Goal: Transaction & Acquisition: Purchase product/service

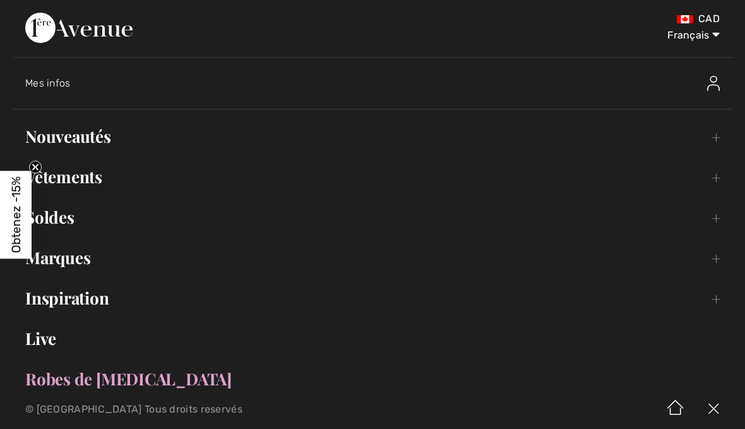
scroll to position [0, 34]
click at [63, 86] on span "Mes infos" at bounding box center [47, 83] width 45 height 12
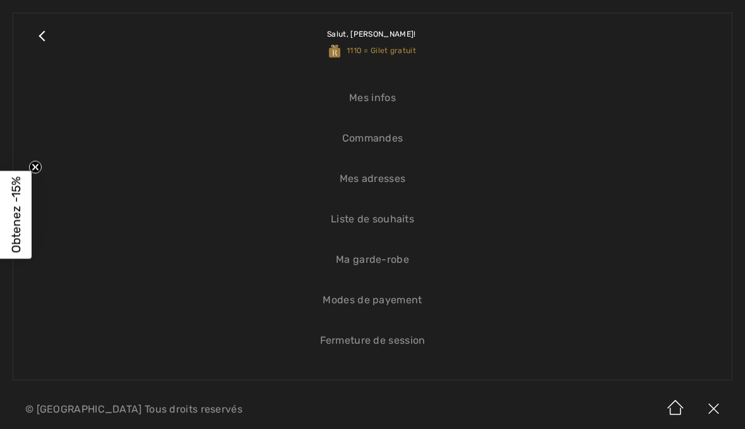
click at [381, 109] on link "Mes infos" at bounding box center [372, 98] width 693 height 28
click at [384, 99] on link "Mes infos" at bounding box center [372, 98] width 693 height 28
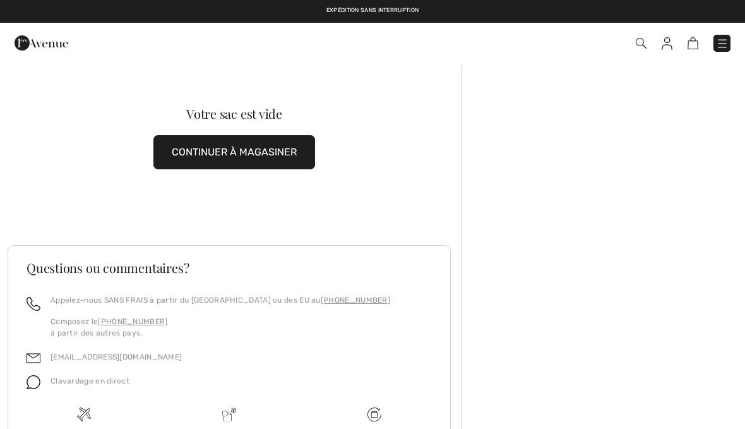
click at [723, 38] on img at bounding box center [722, 43] width 13 height 13
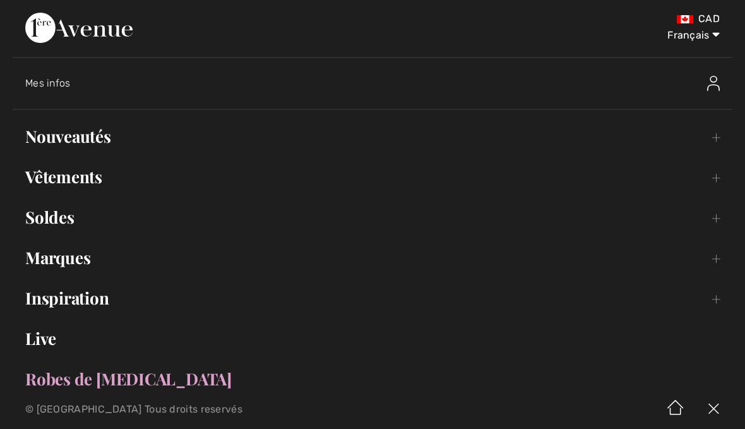
click at [57, 83] on span "Mes infos" at bounding box center [47, 83] width 45 height 12
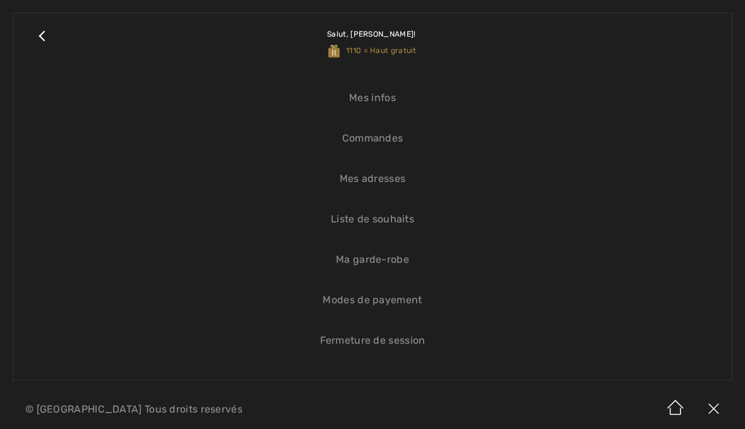
click at [384, 99] on link "Mes infos" at bounding box center [372, 98] width 693 height 28
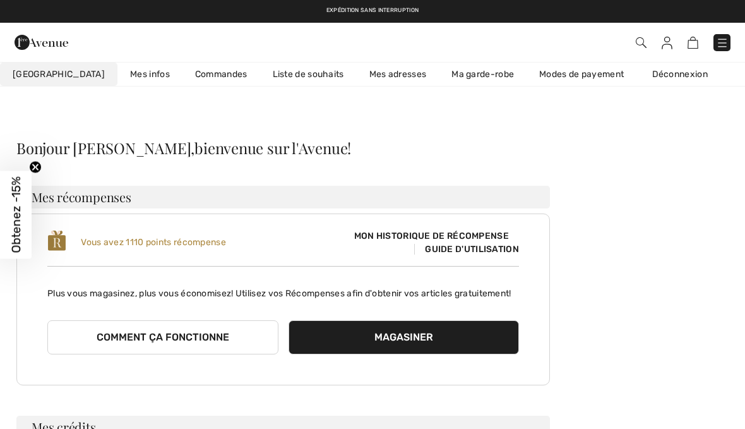
click at [199, 73] on link "Commandes" at bounding box center [221, 73] width 78 height 23
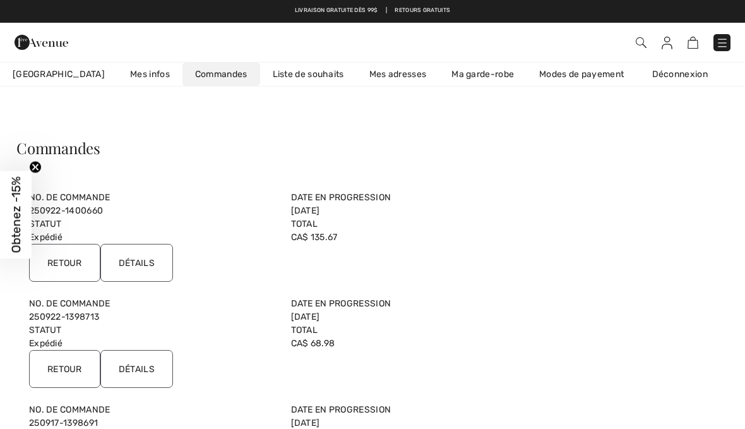
click at [71, 254] on input "Retour" at bounding box center [64, 263] width 71 height 38
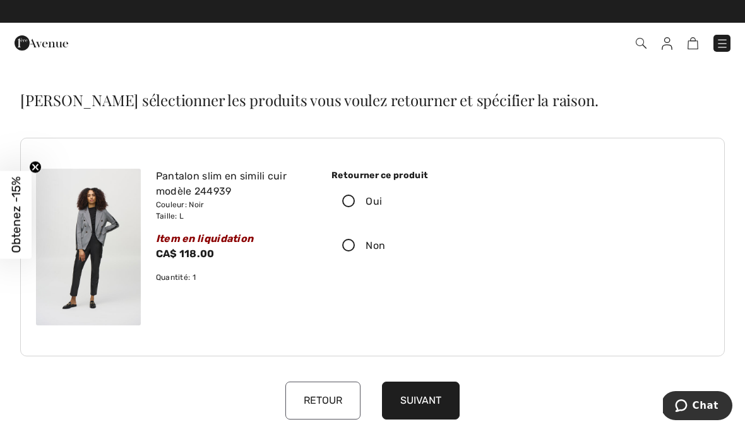
click at [353, 203] on icon at bounding box center [348, 201] width 33 height 13
click at [382, 203] on input "Oui" at bounding box center [386, 201] width 8 height 38
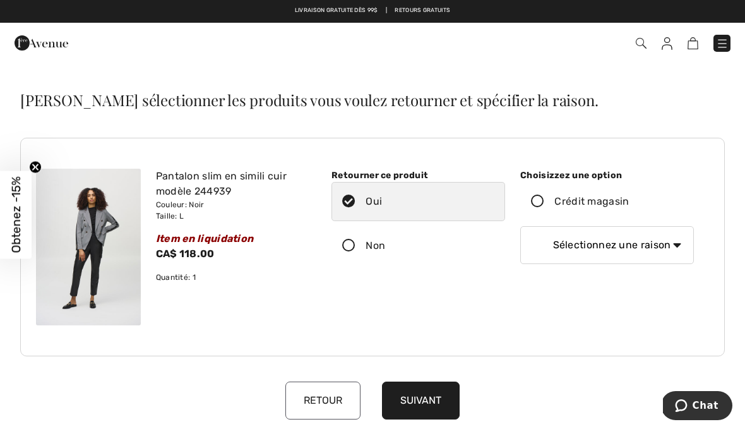
click at [547, 199] on icon at bounding box center [537, 201] width 33 height 13
click at [629, 199] on input "Crédit magasin" at bounding box center [633, 201] width 8 height 38
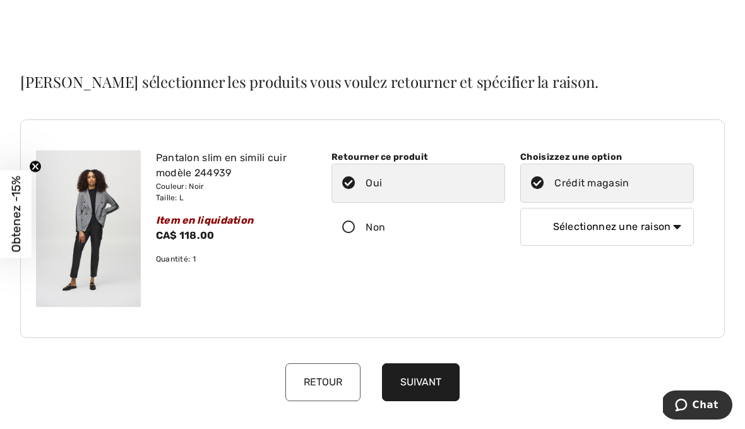
scroll to position [19, 0]
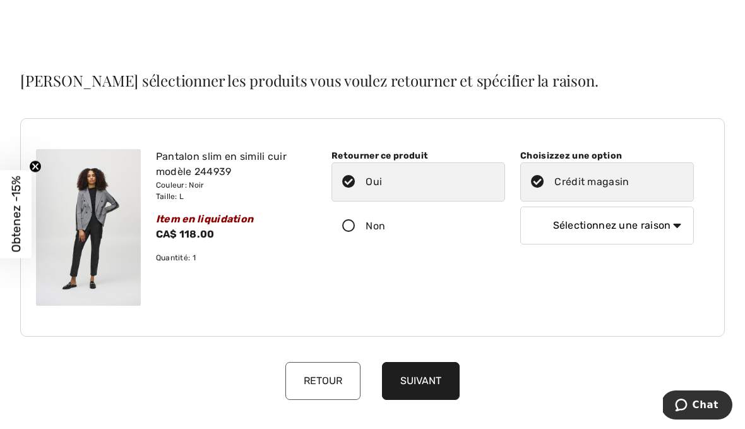
click at [676, 223] on select "Sélectionnez une raison Mauvaise taille/article reçu Ma commande est arrivée tr…" at bounding box center [607, 226] width 174 height 38
select select "1"
click at [439, 382] on button "Suivant" at bounding box center [421, 381] width 78 height 38
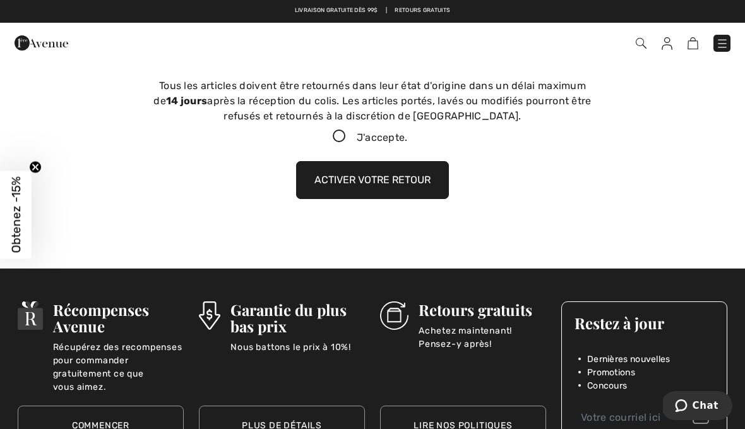
scroll to position [295, 0]
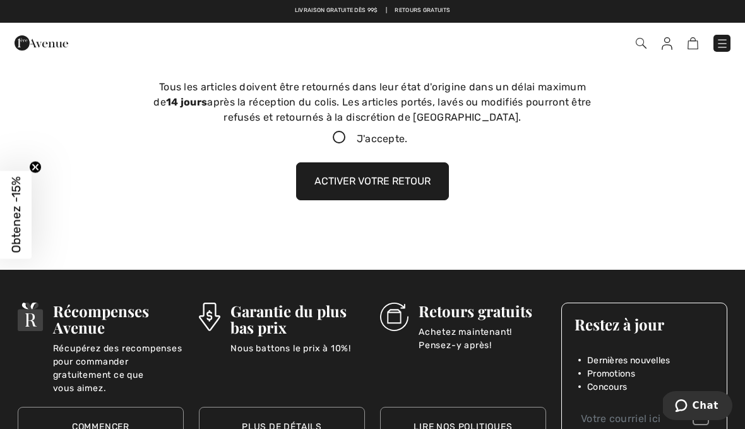
click at [344, 137] on icon at bounding box center [339, 137] width 33 height 13
click at [408, 137] on input "J'accepte." at bounding box center [412, 138] width 8 height 8
checkbox input "true"
click at [430, 183] on button "Activer votre retour" at bounding box center [372, 181] width 153 height 38
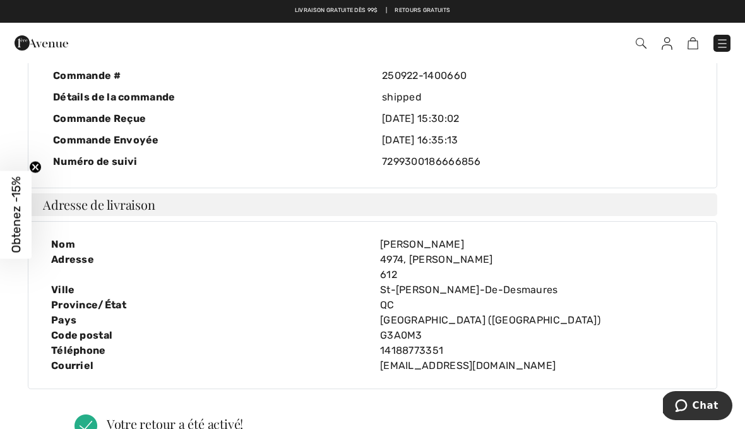
scroll to position [0, 0]
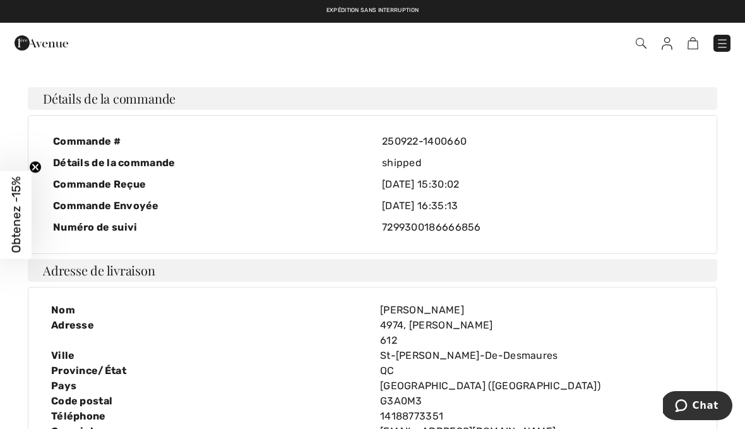
click at [727, 42] on img at bounding box center [722, 43] width 13 height 13
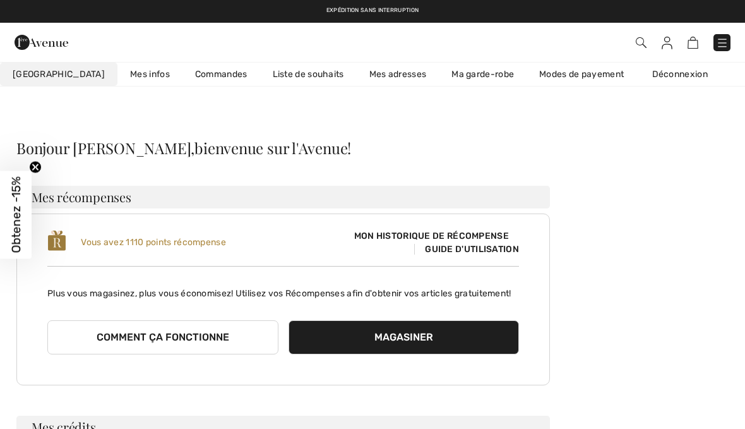
click at [721, 40] on img at bounding box center [722, 43] width 13 height 13
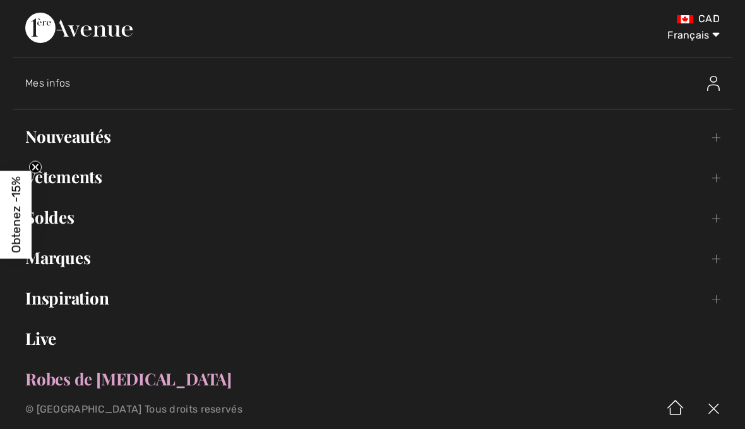
click at [56, 83] on span "Mes infos" at bounding box center [47, 83] width 45 height 12
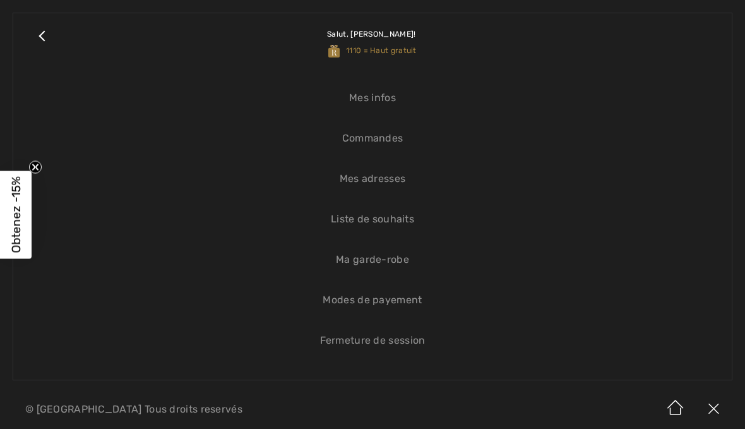
click at [375, 139] on link "Commandes" at bounding box center [372, 138] width 693 height 28
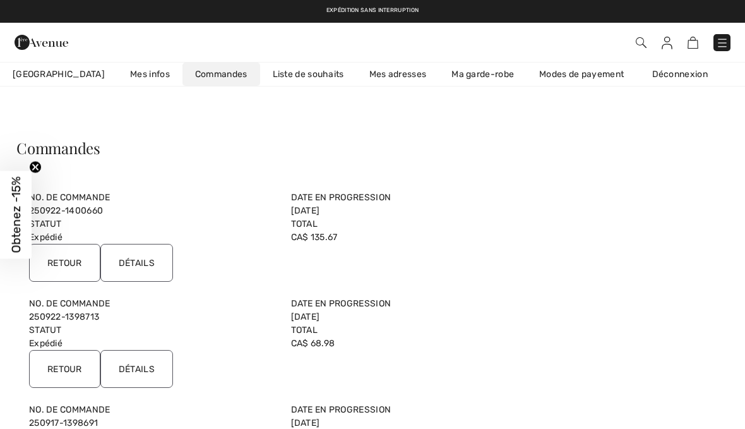
click at [158, 273] on input "Détails" at bounding box center [136, 263] width 73 height 38
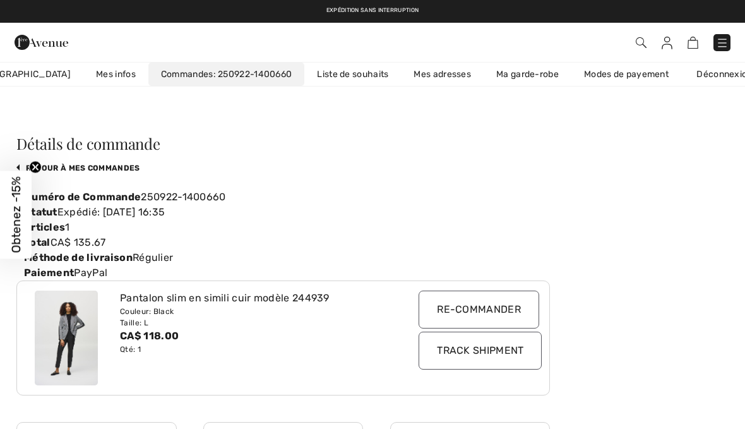
scroll to position [1, 0]
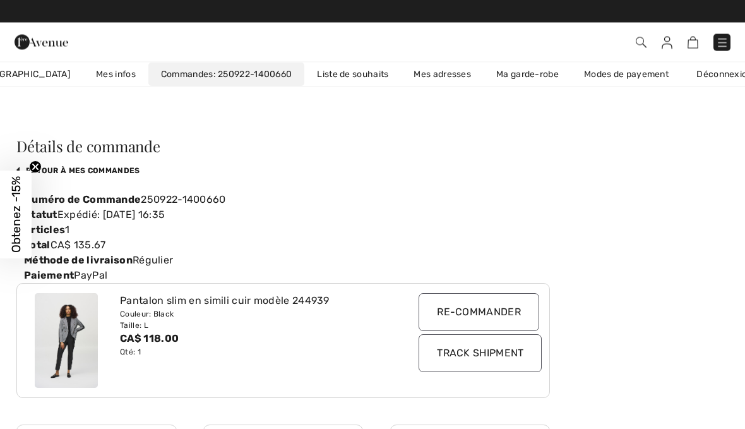
click at [723, 42] on img at bounding box center [722, 43] width 13 height 13
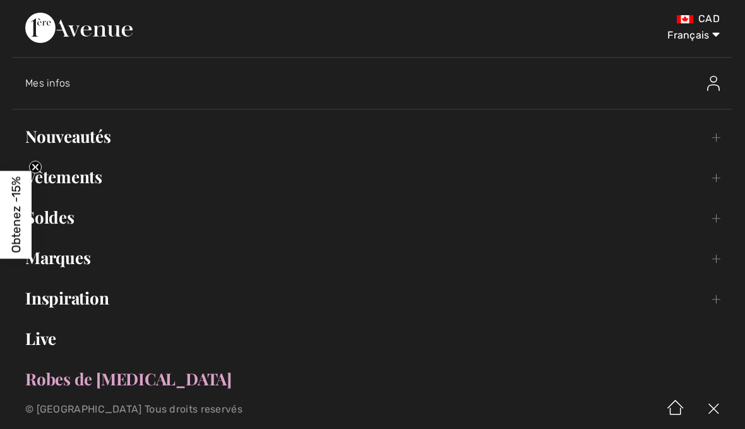
click at [63, 82] on span "Mes infos" at bounding box center [47, 83] width 45 height 12
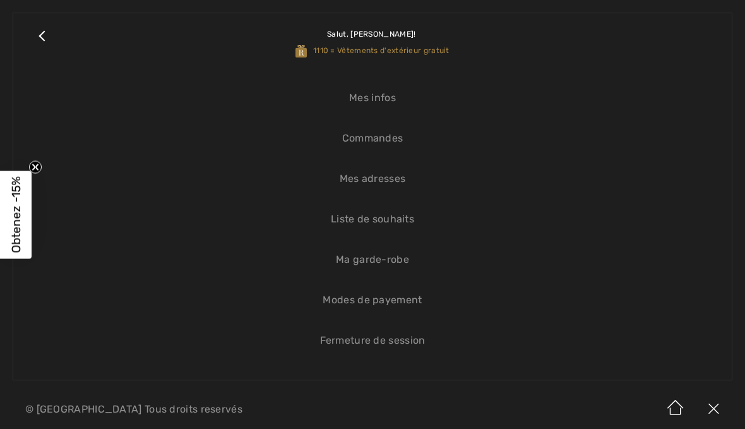
click at [388, 134] on link "Commandes" at bounding box center [372, 138] width 693 height 28
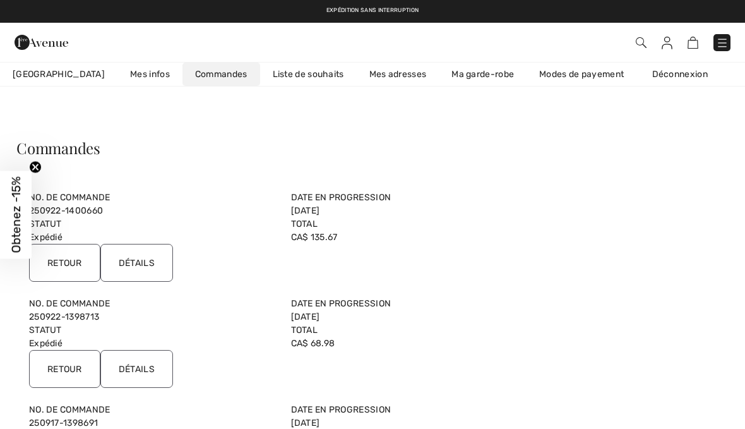
click at [74, 255] on input "Retour" at bounding box center [64, 263] width 71 height 38
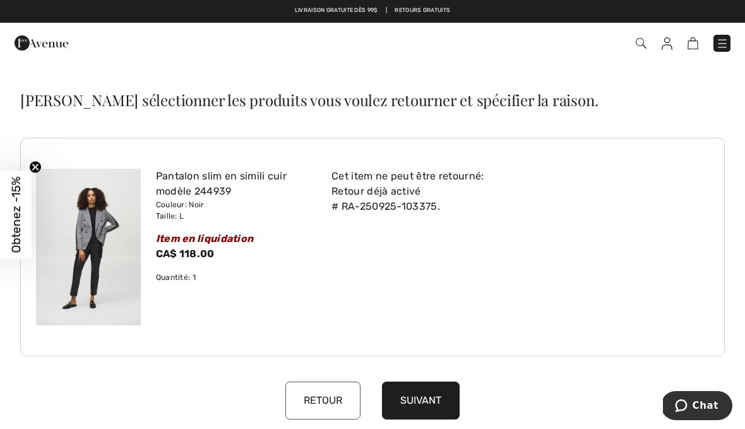
click at [724, 39] on img at bounding box center [722, 43] width 13 height 13
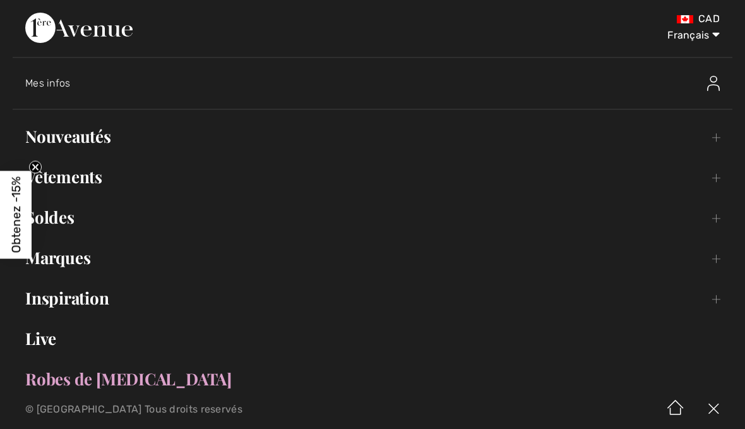
click at [61, 85] on span "Mes infos" at bounding box center [47, 83] width 45 height 12
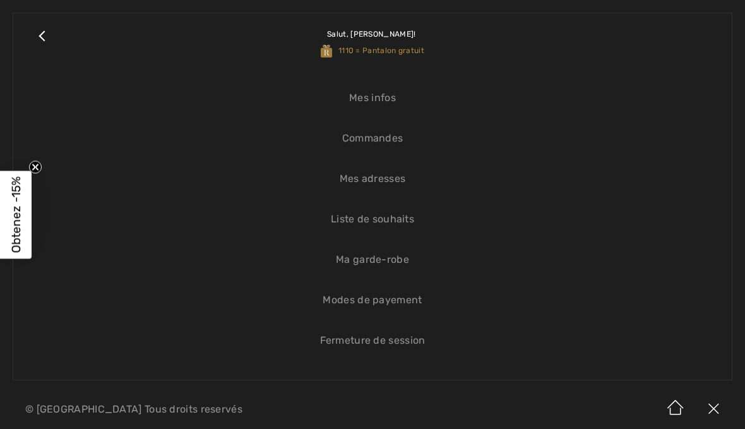
click at [380, 136] on link "Commandes" at bounding box center [372, 138] width 693 height 28
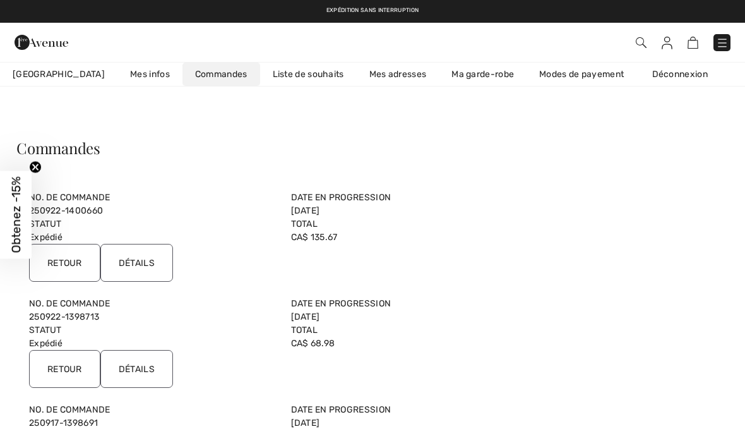
click at [71, 370] on input "Retour" at bounding box center [64, 369] width 71 height 38
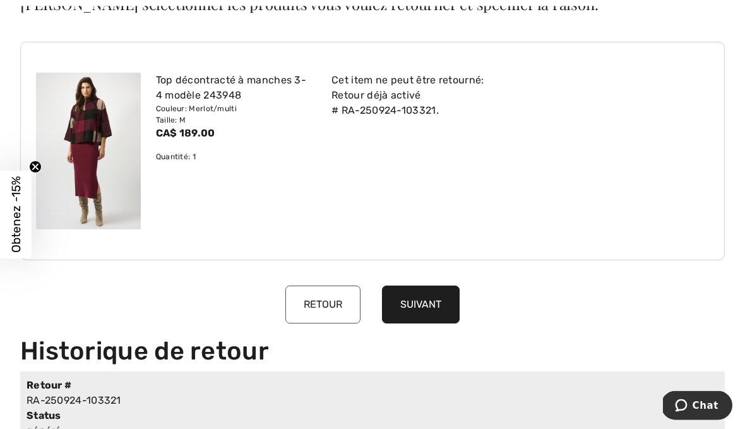
scroll to position [110, 0]
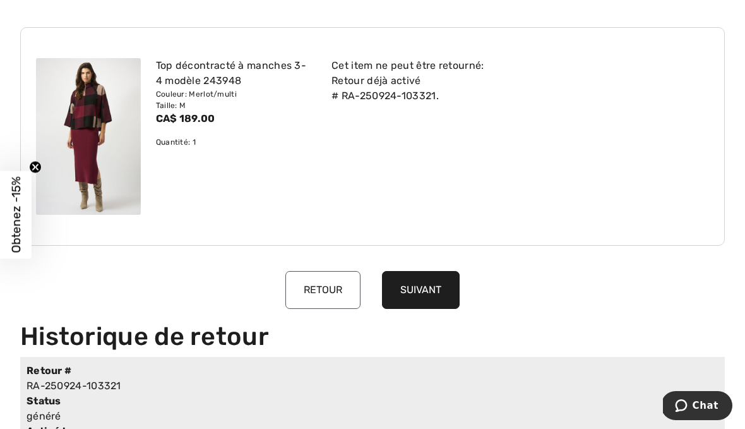
click at [336, 288] on button "Retour" at bounding box center [322, 290] width 75 height 38
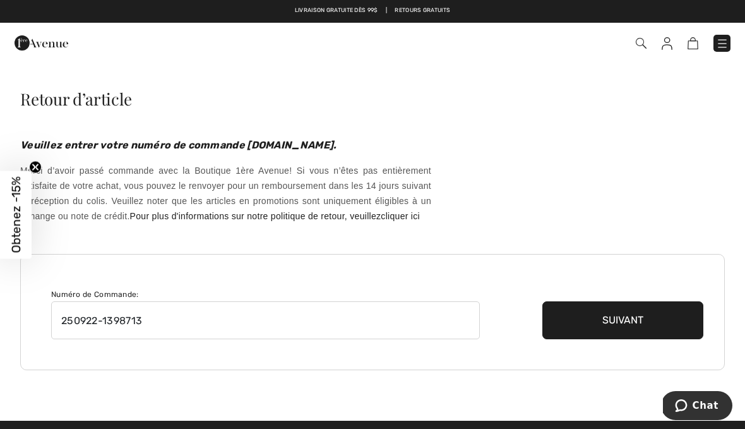
scroll to position [0, 0]
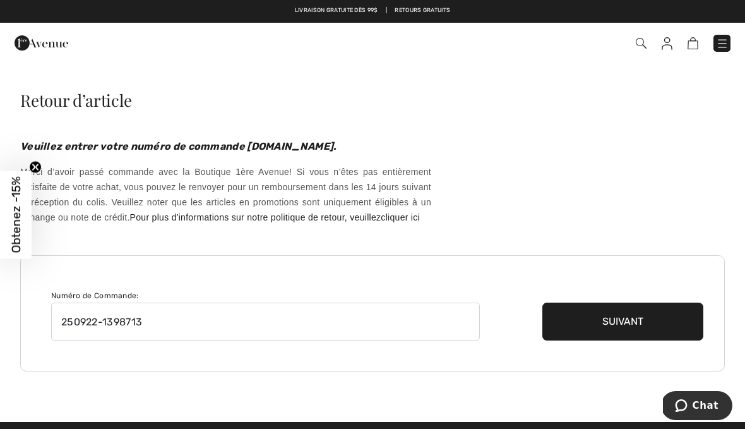
click at [611, 333] on button "Suivant" at bounding box center [622, 321] width 161 height 38
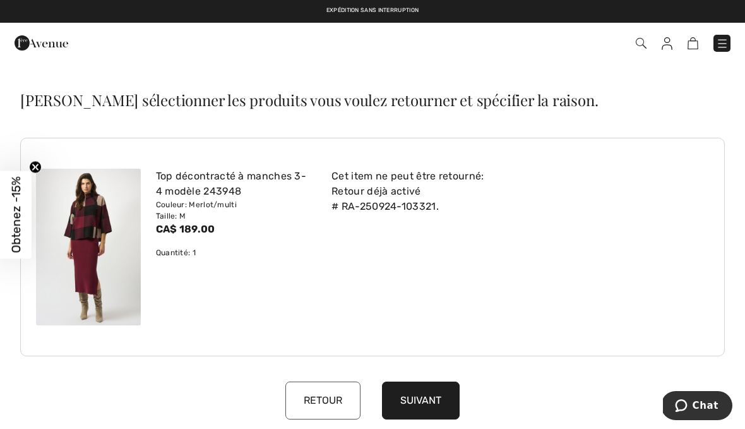
click at [432, 396] on button "Suivant" at bounding box center [421, 400] width 78 height 38
click at [728, 37] on link at bounding box center [721, 43] width 17 height 17
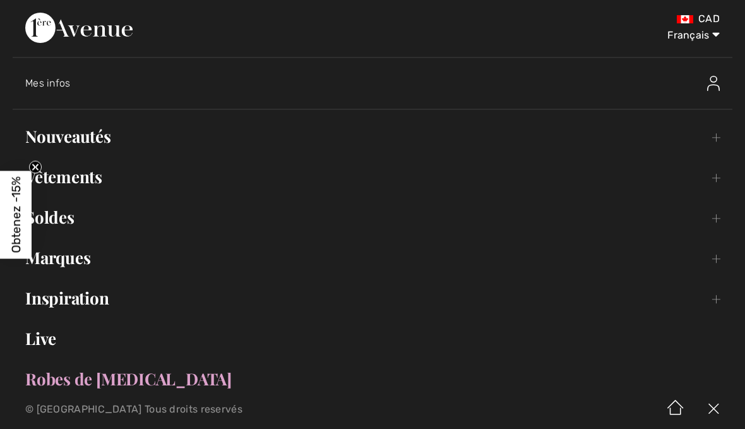
click at [92, 131] on link "Nouveautés Toggle submenu" at bounding box center [372, 136] width 719 height 28
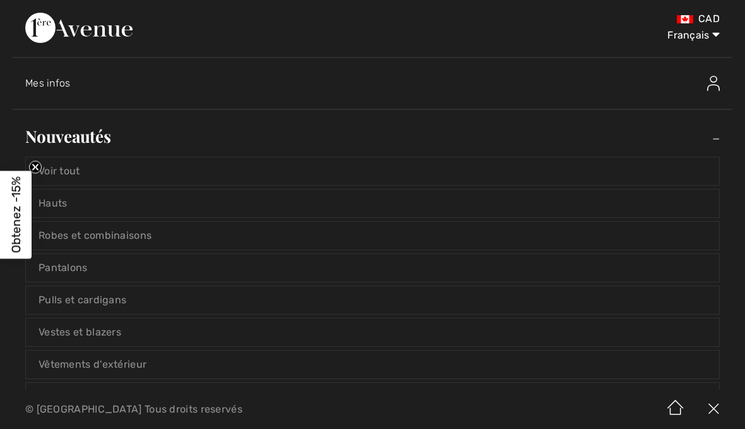
click at [79, 167] on link "Voir tout" at bounding box center [372, 171] width 693 height 28
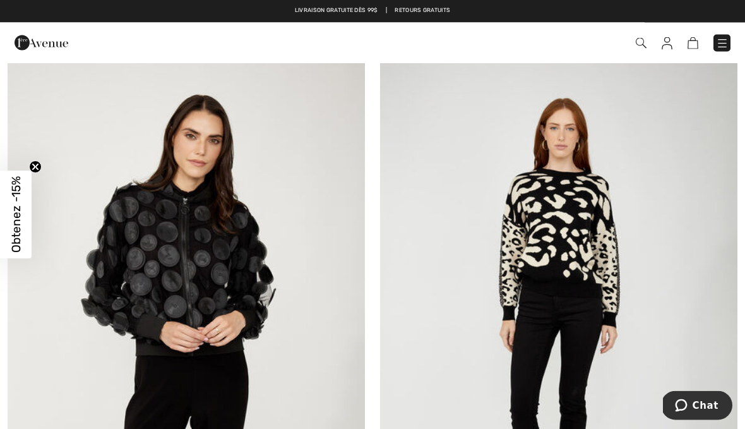
scroll to position [2480, 0]
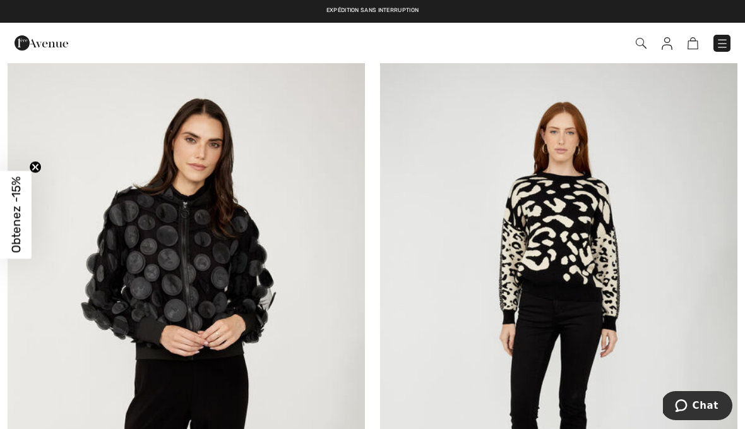
click at [222, 252] on img at bounding box center [186, 326] width 357 height 536
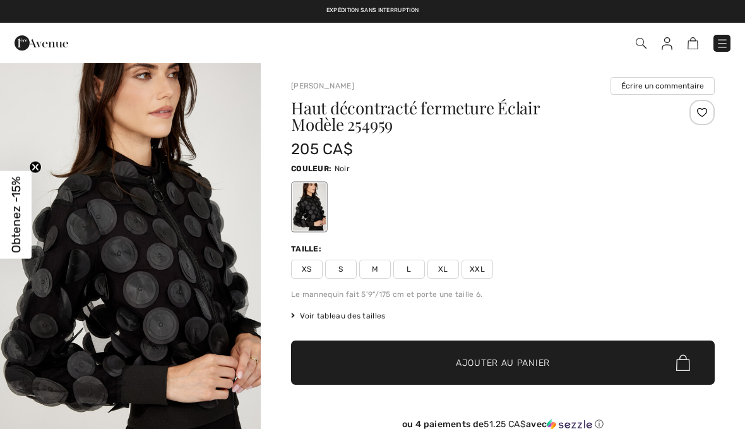
checkbox input "true"
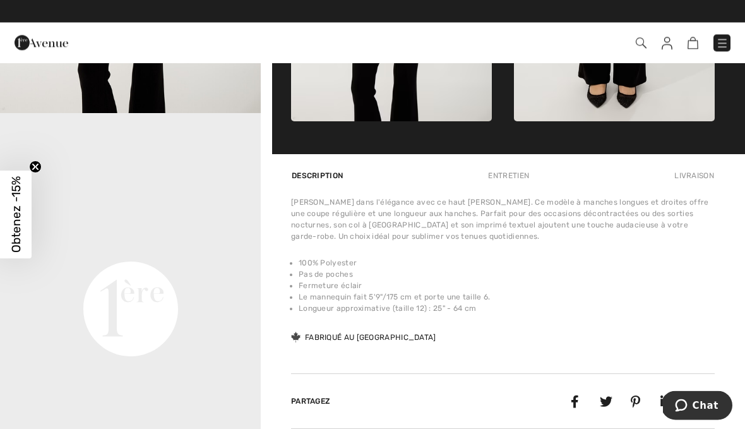
scroll to position [741, 0]
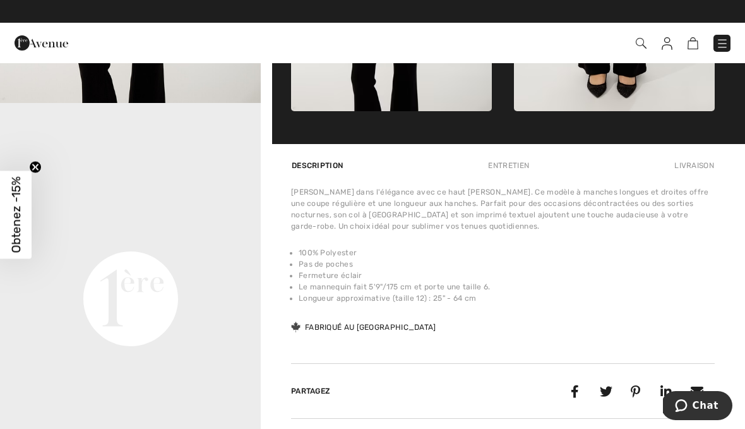
click at [612, 255] on li "100% Polyester" at bounding box center [507, 252] width 416 height 11
click at [547, 209] on div "Plongez dans l'élégance avec ce haut Frank Lyman. Ce modèle à manches longues e…" at bounding box center [502, 208] width 423 height 45
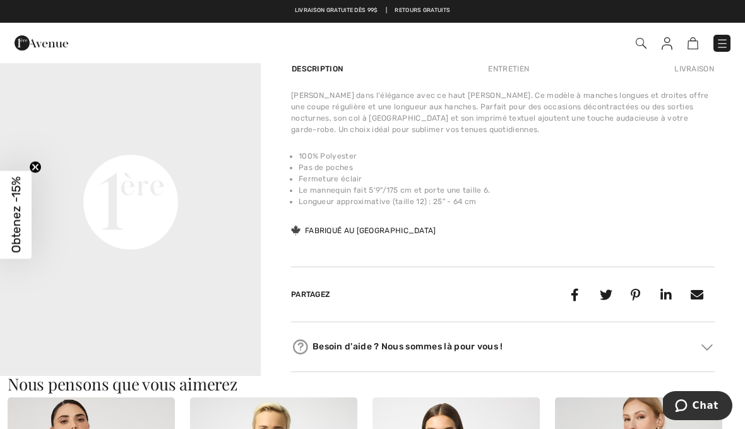
scroll to position [810, 0]
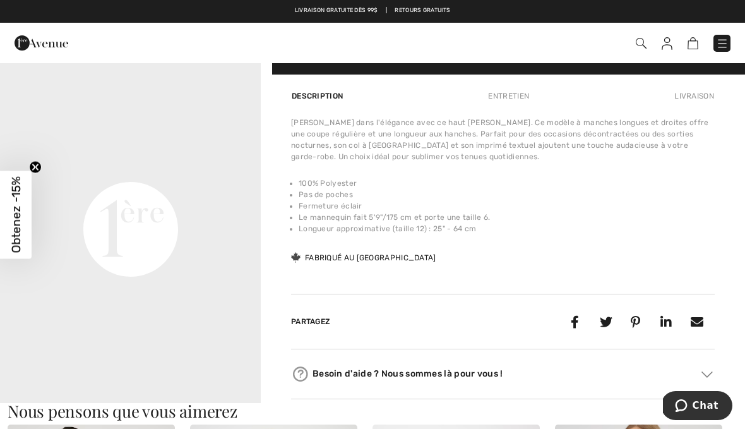
click at [561, 152] on div "Plongez dans l'élégance avec ce haut Frank Lyman. Ce modèle à manches longues e…" at bounding box center [502, 139] width 423 height 45
click at [525, 96] on div "Entretien" at bounding box center [508, 96] width 62 height 23
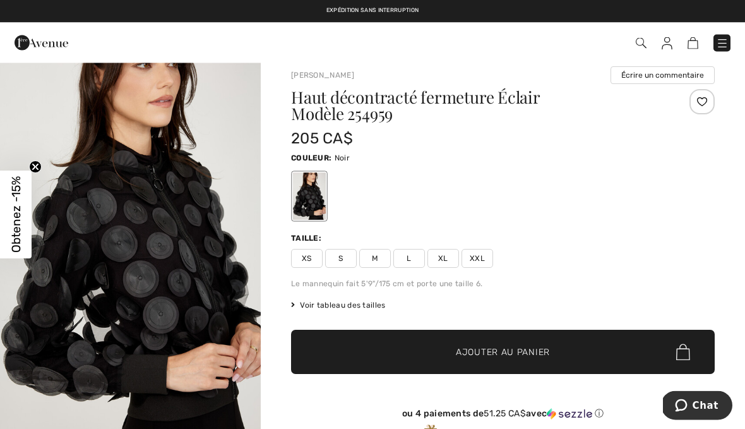
scroll to position [0, 0]
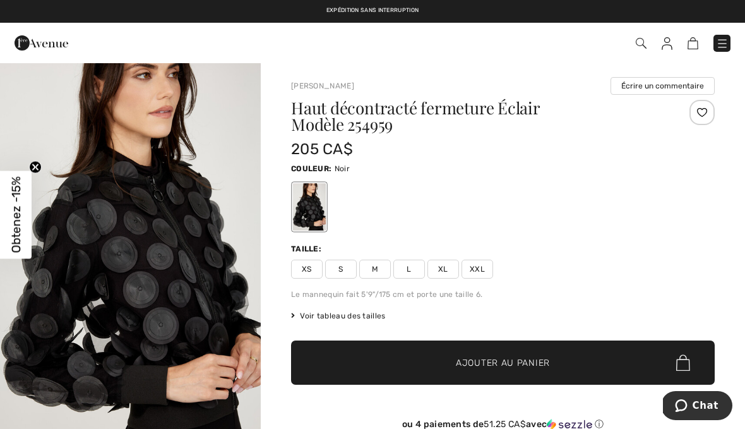
click at [713, 162] on div "Couleur: Noir" at bounding box center [502, 167] width 423 height 15
click at [725, 35] on link at bounding box center [721, 43] width 17 height 17
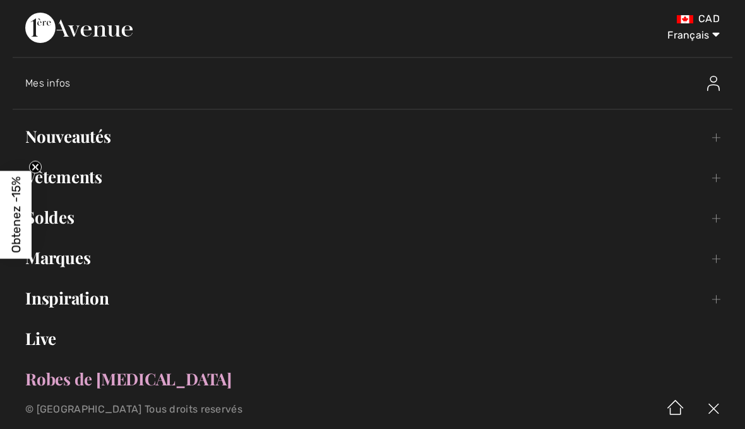
click at [102, 135] on link "Nouveautés Toggle submenu" at bounding box center [372, 136] width 719 height 28
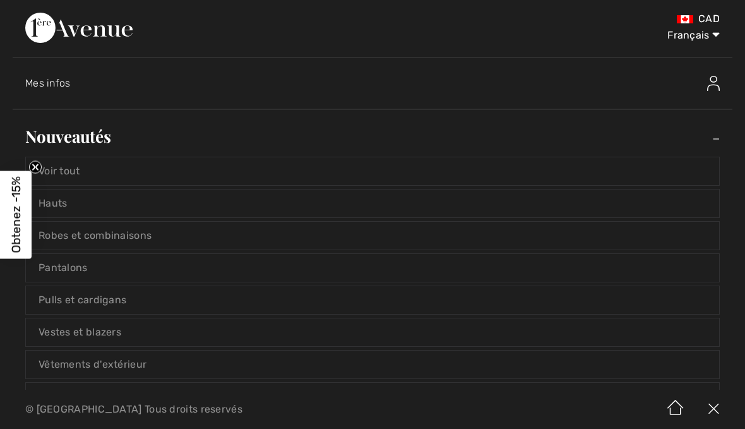
click at [67, 201] on link "Hauts" at bounding box center [372, 203] width 693 height 28
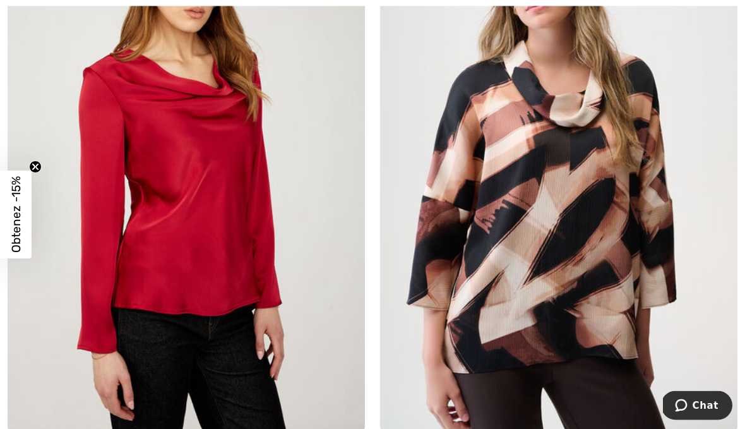
scroll to position [5148, 0]
click at [613, 264] on img at bounding box center [558, 162] width 357 height 536
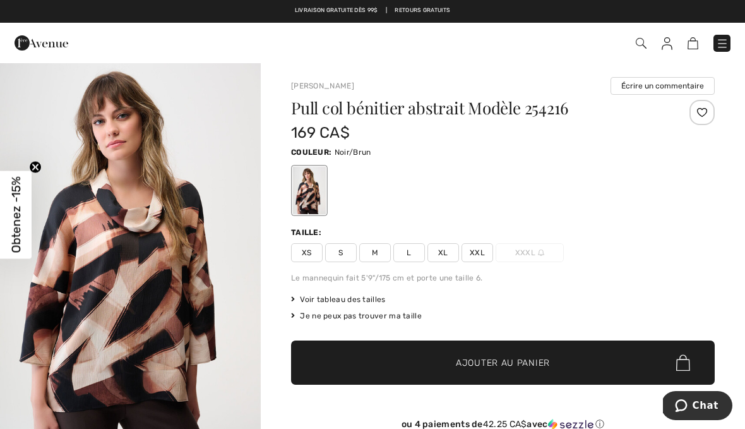
click at [678, 187] on div at bounding box center [502, 190] width 423 height 52
click at [346, 248] on span "S" at bounding box center [341, 252] width 32 height 19
click at [518, 357] on span "Ajouter au panier" at bounding box center [503, 362] width 94 height 13
click at [719, 44] on img at bounding box center [722, 43] width 13 height 13
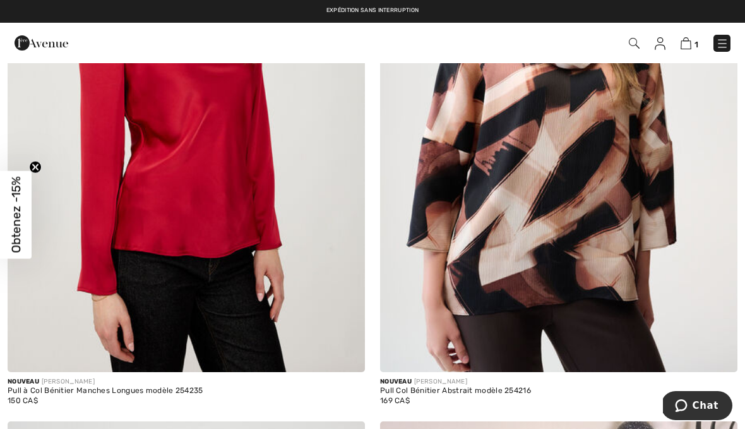
click at [690, 42] on img at bounding box center [685, 43] width 11 height 12
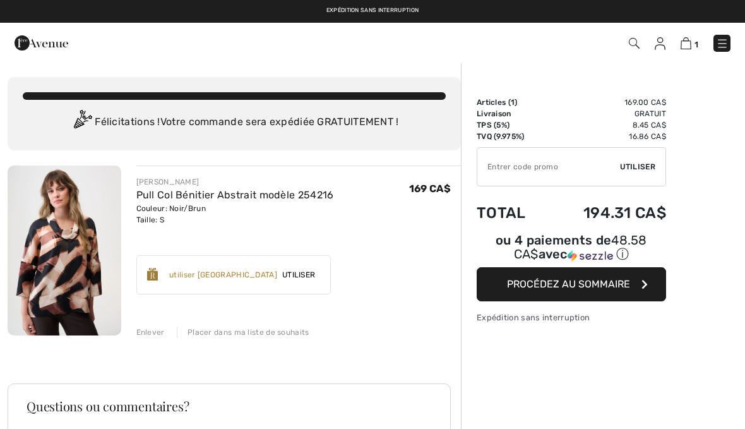
click at [596, 280] on button "Procédez au sommaire" at bounding box center [570, 284] width 189 height 34
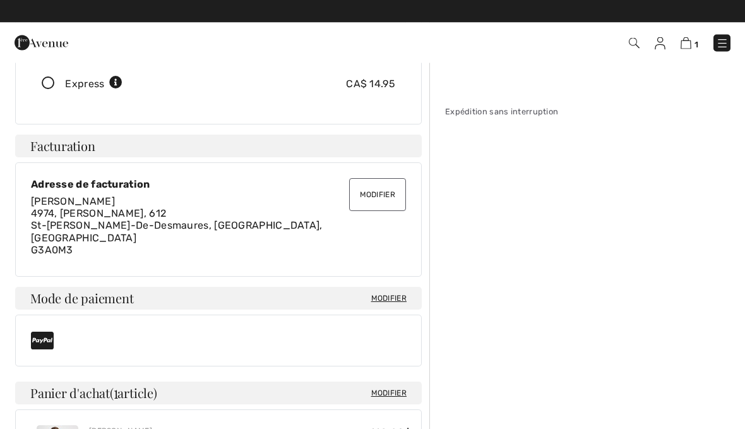
scroll to position [257, 0]
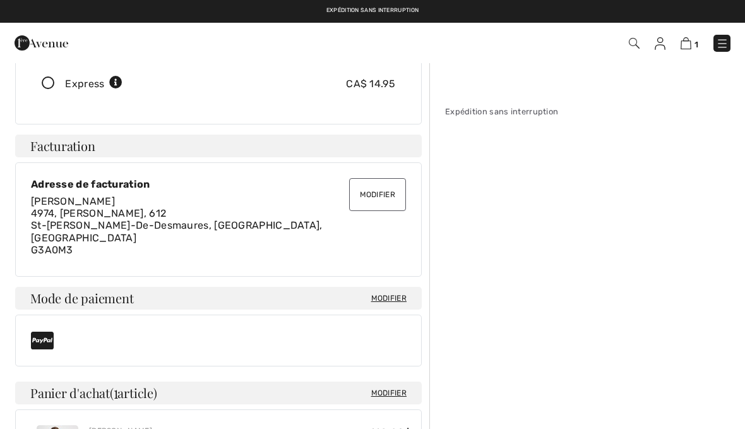
click at [42, 330] on icon at bounding box center [42, 340] width 23 height 20
click at [44, 330] on icon at bounding box center [42, 340] width 23 height 20
click at [397, 292] on span "Modifier" at bounding box center [388, 297] width 35 height 11
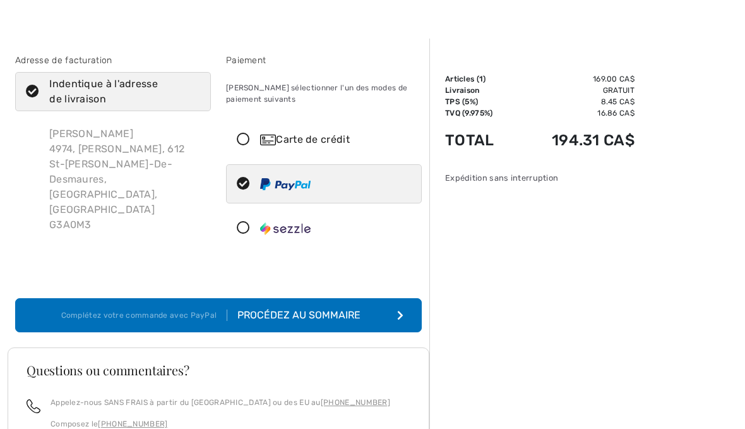
click at [244, 141] on icon at bounding box center [243, 139] width 33 height 13
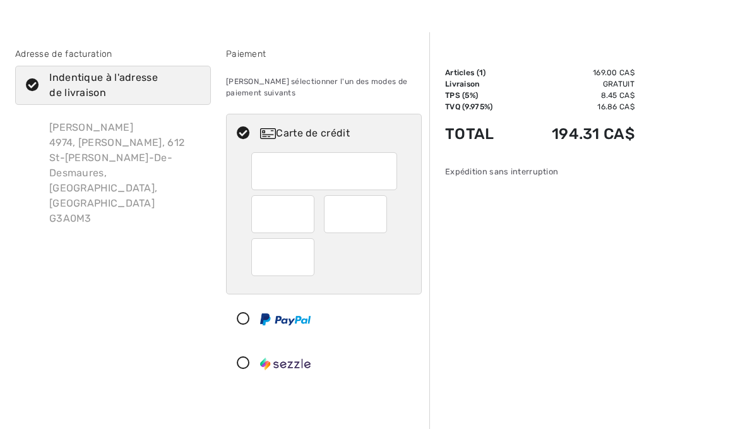
scroll to position [29, 0]
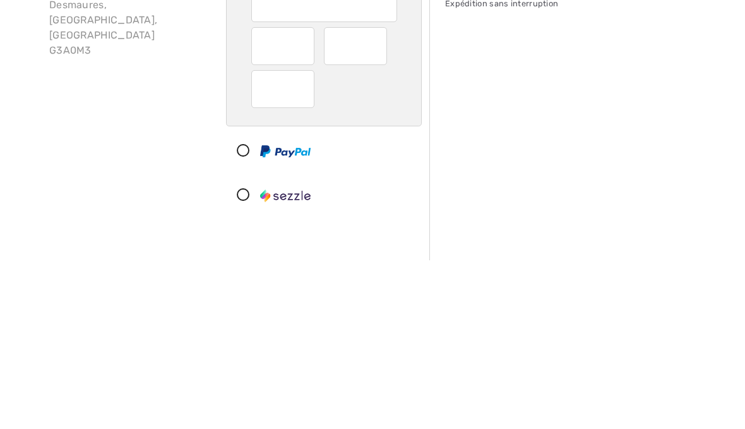
click at [348, 239] on div at bounding box center [324, 258] width 146 height 38
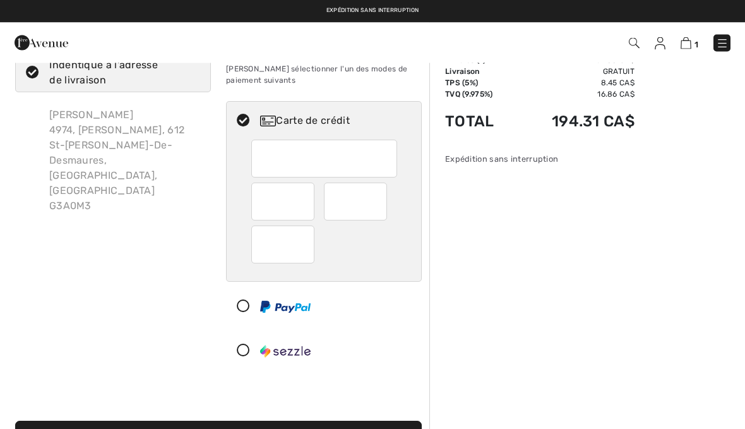
scroll to position [33, 0]
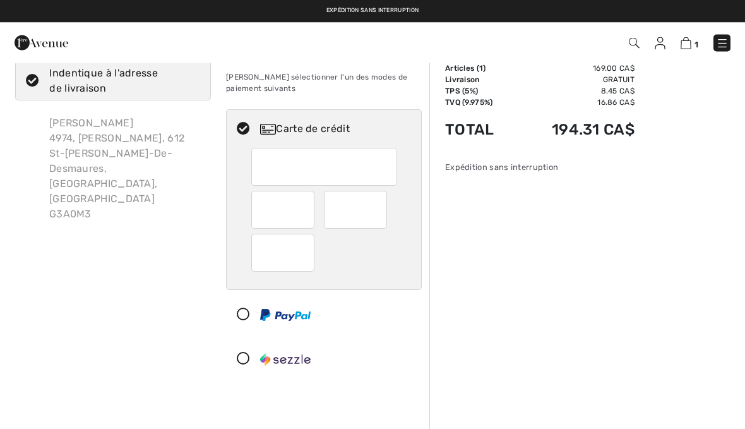
click at [391, 72] on div "Veuillez sélectionner l'un des modes de paiement suivants" at bounding box center [324, 83] width 196 height 43
click at [260, 81] on div "Veuillez sélectionner l'un des modes de paiement suivants" at bounding box center [324, 83] width 196 height 43
click at [248, 131] on icon at bounding box center [243, 129] width 33 height 13
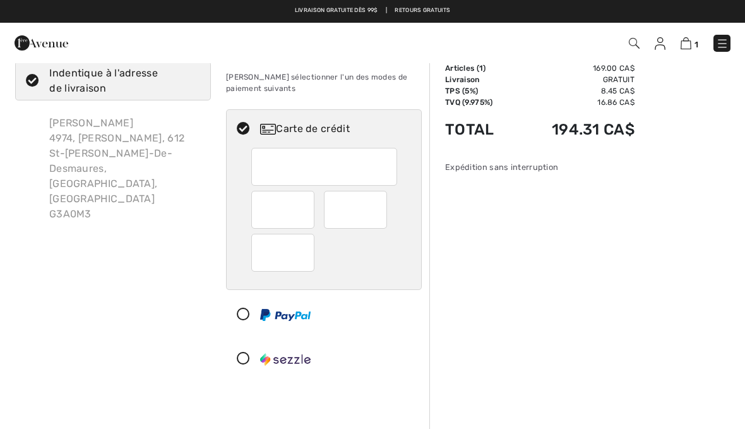
click at [274, 125] on img at bounding box center [268, 129] width 16 height 11
click at [267, 126] on img at bounding box center [268, 129] width 16 height 11
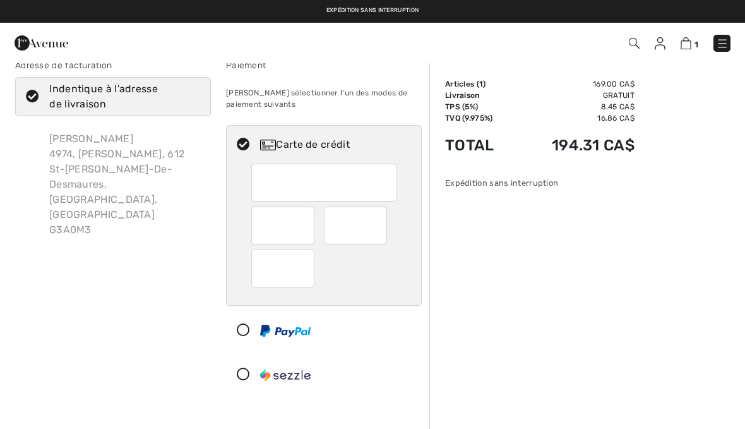
scroll to position [0, 0]
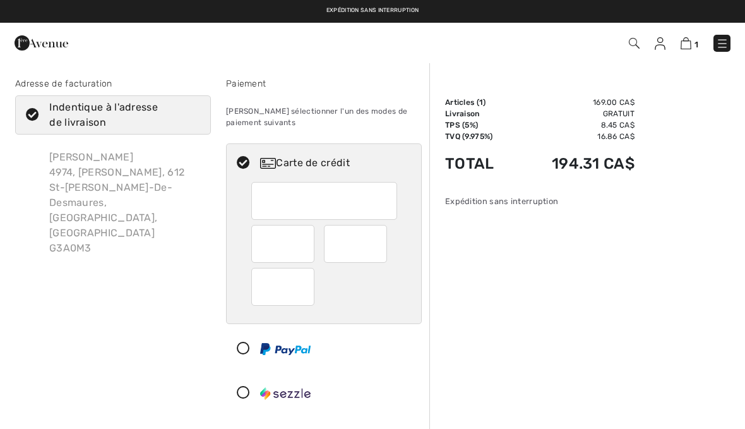
click at [255, 84] on div "Paiement" at bounding box center [324, 83] width 196 height 13
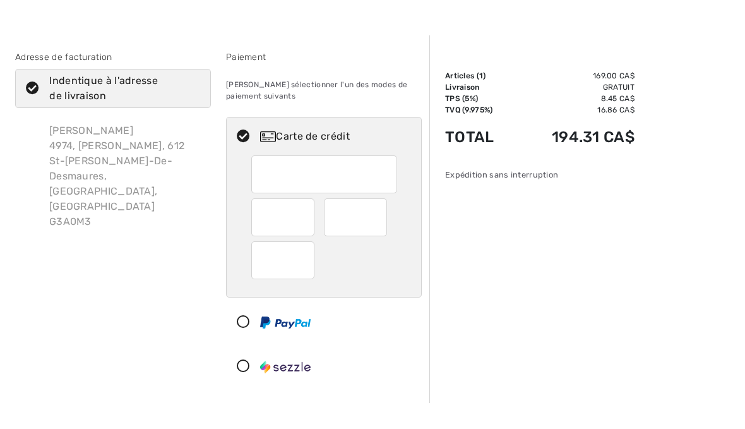
click at [248, 95] on div "Veuillez sélectionner l'un des modes de paiement suivants" at bounding box center [324, 116] width 196 height 43
click at [251, 86] on div "Veuillez sélectionner l'un des modes de paiement suivants" at bounding box center [324, 90] width 196 height 43
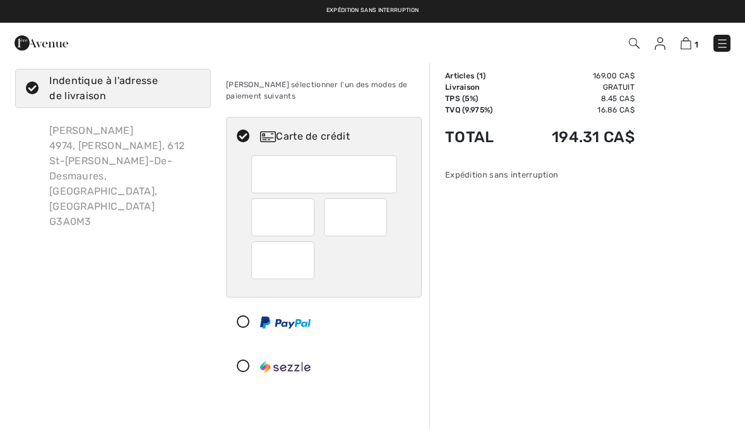
scroll to position [21, 0]
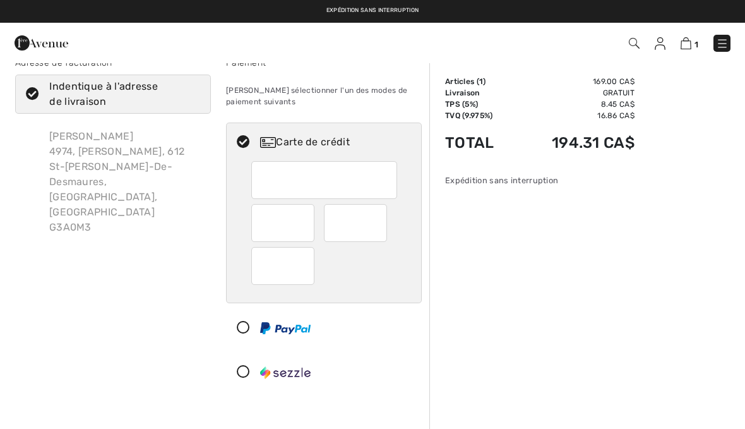
click at [530, 177] on div "Expédition sans interruption" at bounding box center [539, 180] width 189 height 12
click at [531, 177] on div "Expédition sans interruption" at bounding box center [539, 180] width 189 height 12
click at [526, 181] on div "Expédition sans interruption" at bounding box center [539, 180] width 189 height 12
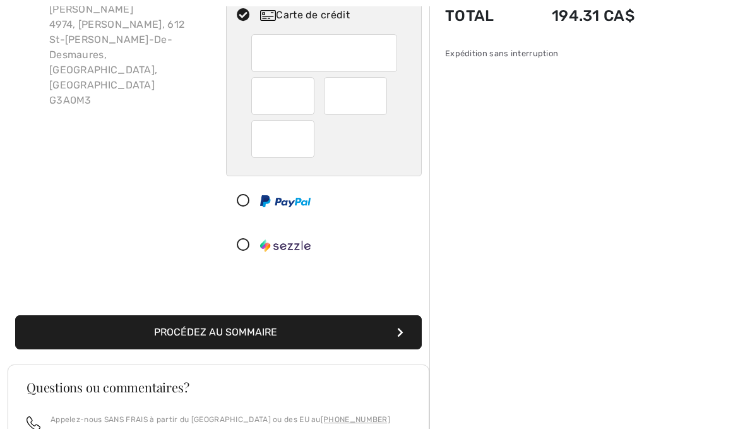
scroll to position [170, 0]
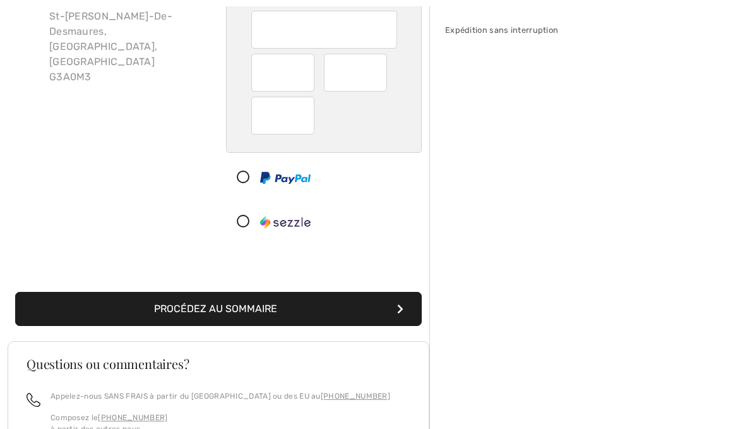
click at [378, 306] on button "Procédez au sommaire" at bounding box center [218, 309] width 406 height 34
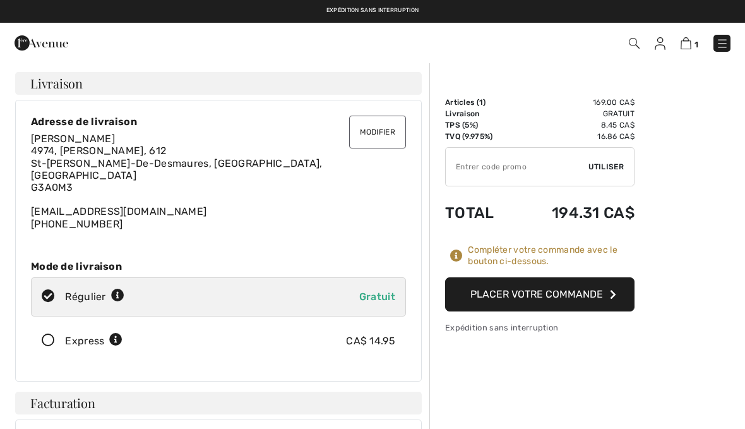
click at [563, 291] on button "Placer votre commande" at bounding box center [539, 294] width 189 height 34
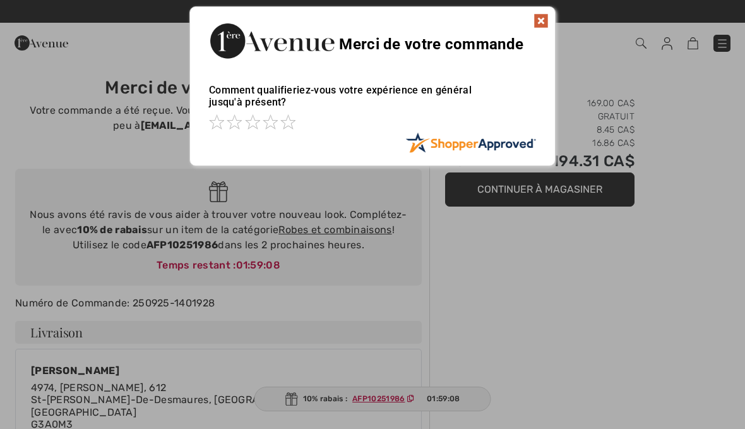
click at [540, 11] on div "Merci de votre commande" at bounding box center [372, 39] width 365 height 64
click at [540, 23] on img at bounding box center [540, 20] width 15 height 15
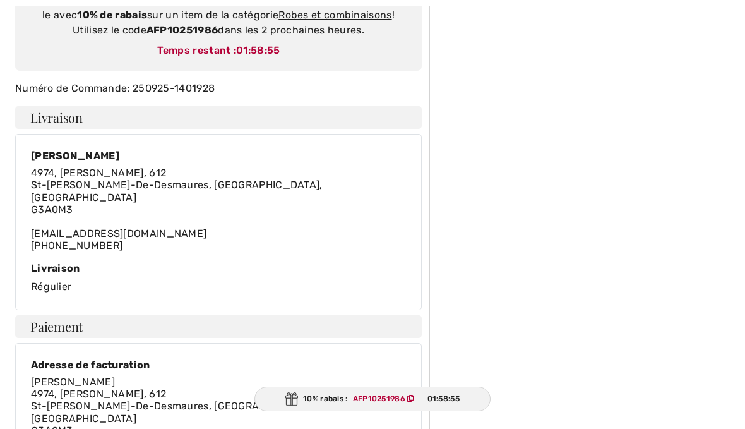
scroll to position [227, 0]
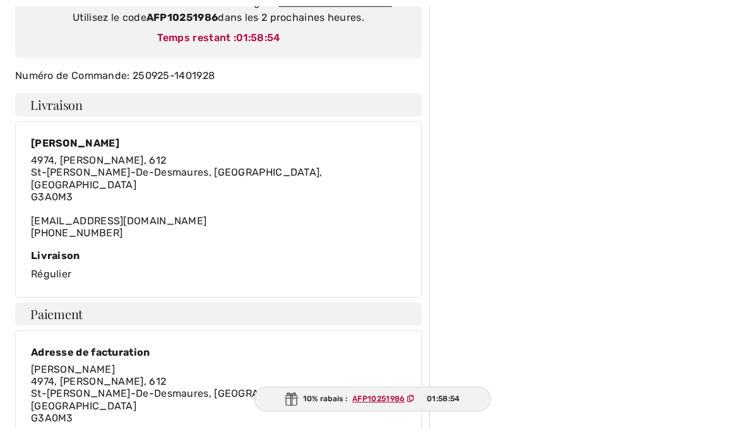
click at [494, 283] on div "Sommaire Articles ( 1 ) 169.00 CA$ Livraison Gratuit TPS (5%) 8.45 CA$ TVQ (9.9…" at bounding box center [587, 379] width 316 height 1089
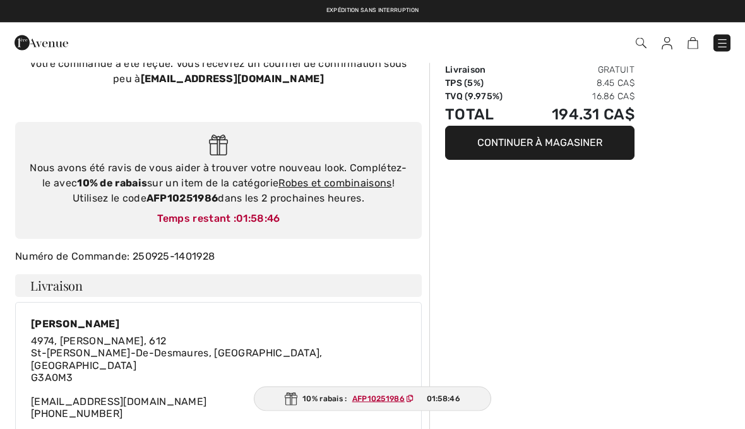
scroll to position [0, 0]
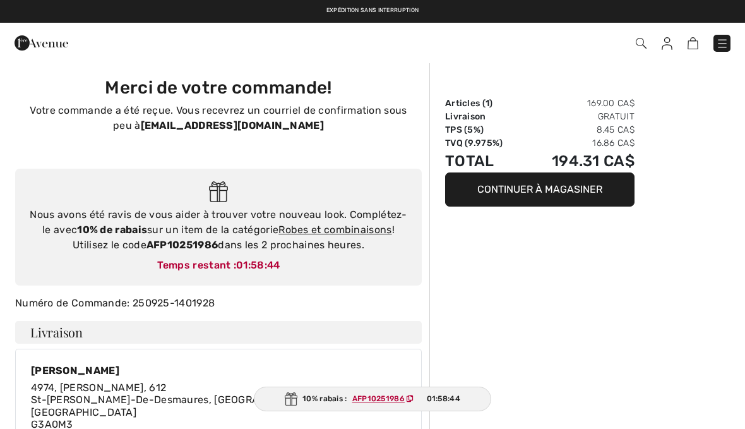
click at [725, 38] on img at bounding box center [722, 43] width 13 height 13
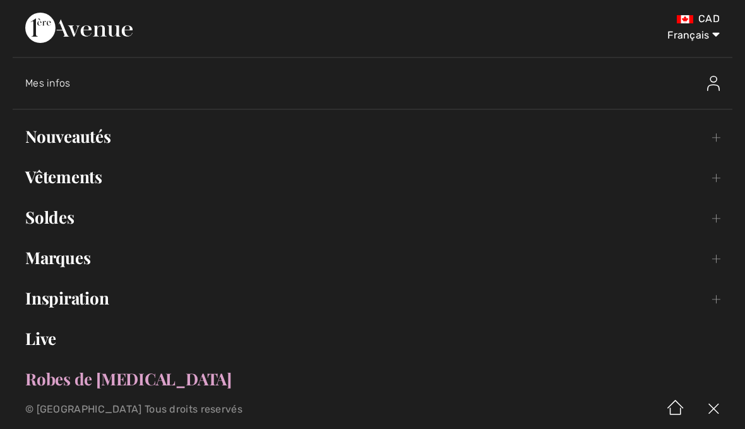
click at [57, 85] on span "Mes infos" at bounding box center [47, 83] width 45 height 12
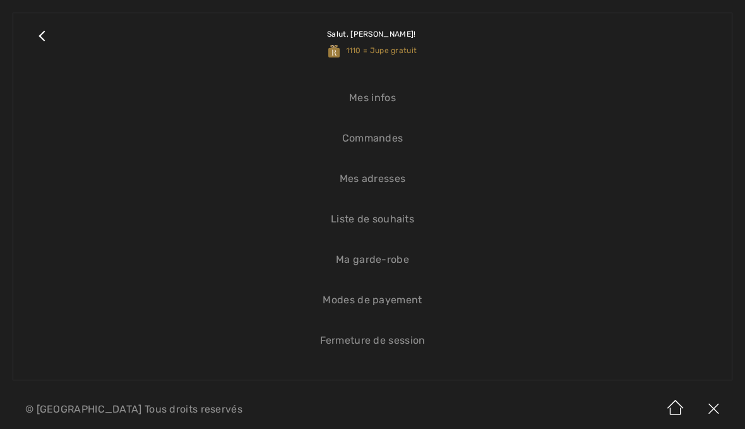
click at [388, 133] on link "Commandes" at bounding box center [372, 138] width 693 height 28
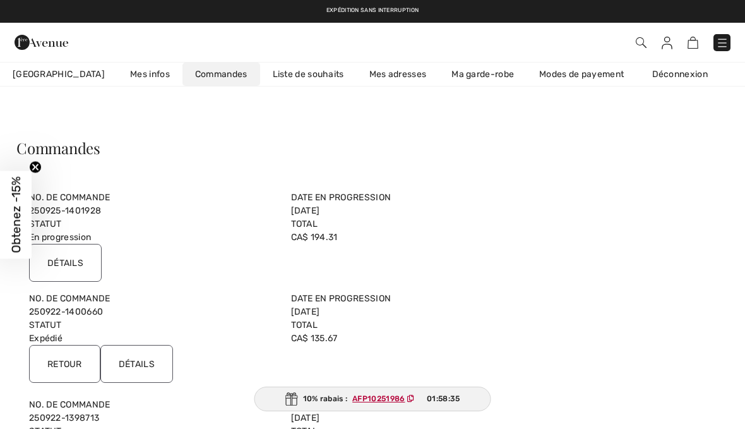
click at [80, 259] on input "Détails" at bounding box center [65, 263] width 73 height 38
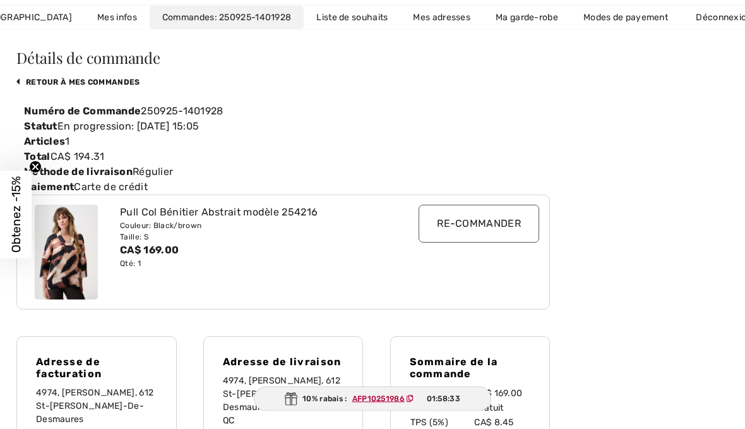
scroll to position [90, 0]
click at [511, 230] on input "Re-commander" at bounding box center [478, 223] width 121 height 38
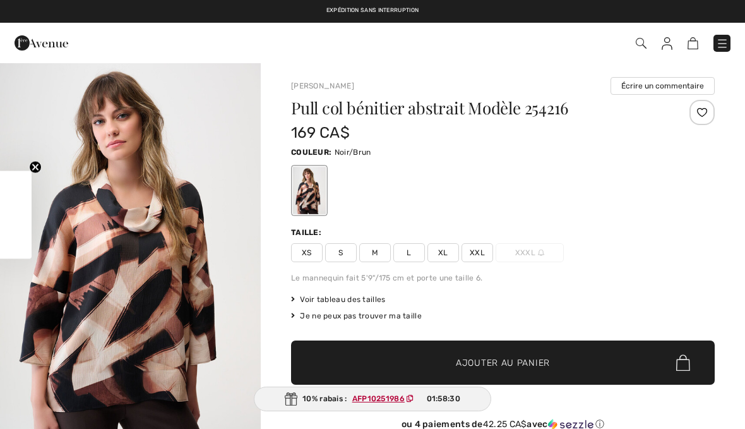
checkbox input "true"
